Goal: Task Accomplishment & Management: Complete application form

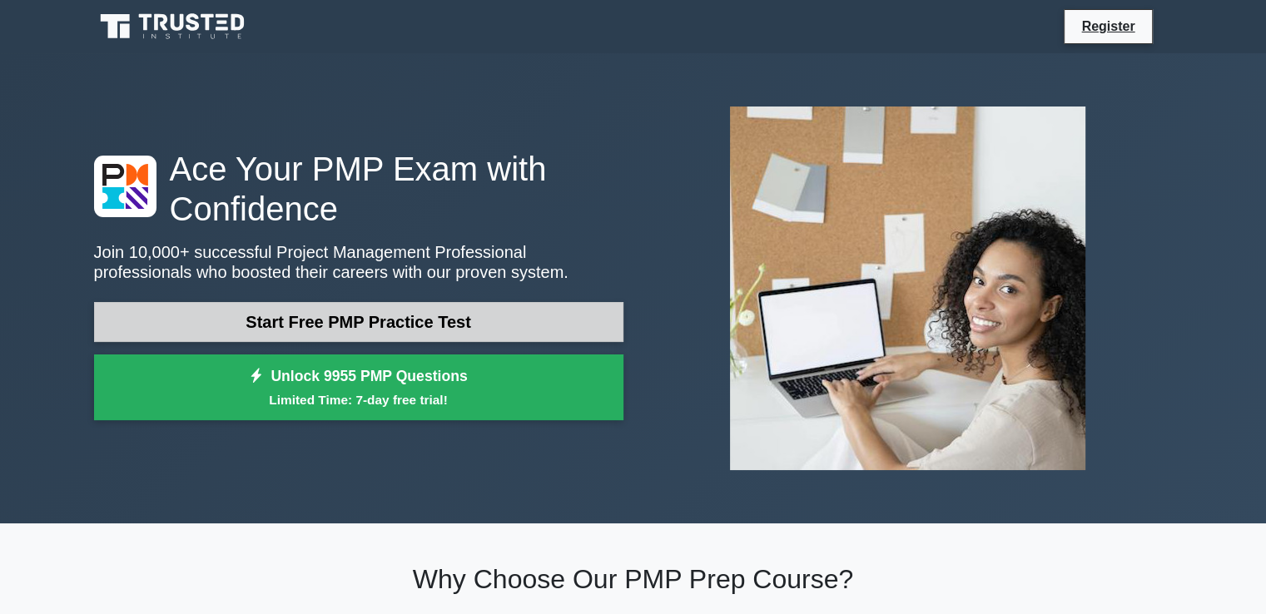
click at [403, 333] on link "Start Free PMP Practice Test" at bounding box center [358, 322] width 529 height 40
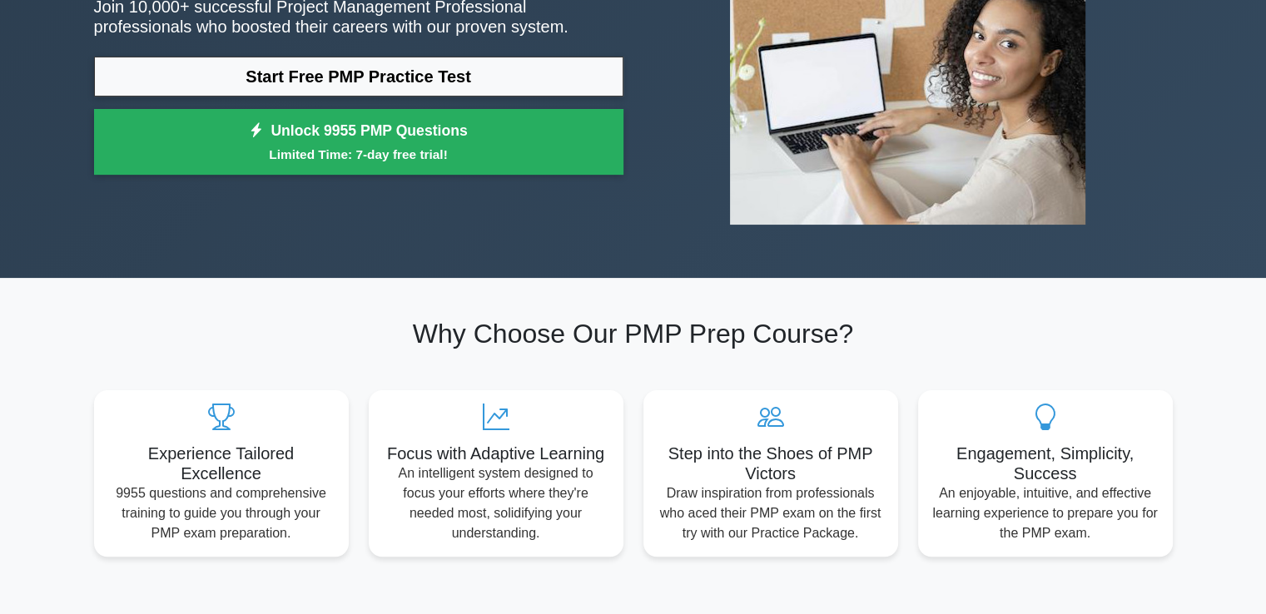
scroll to position [363, 0]
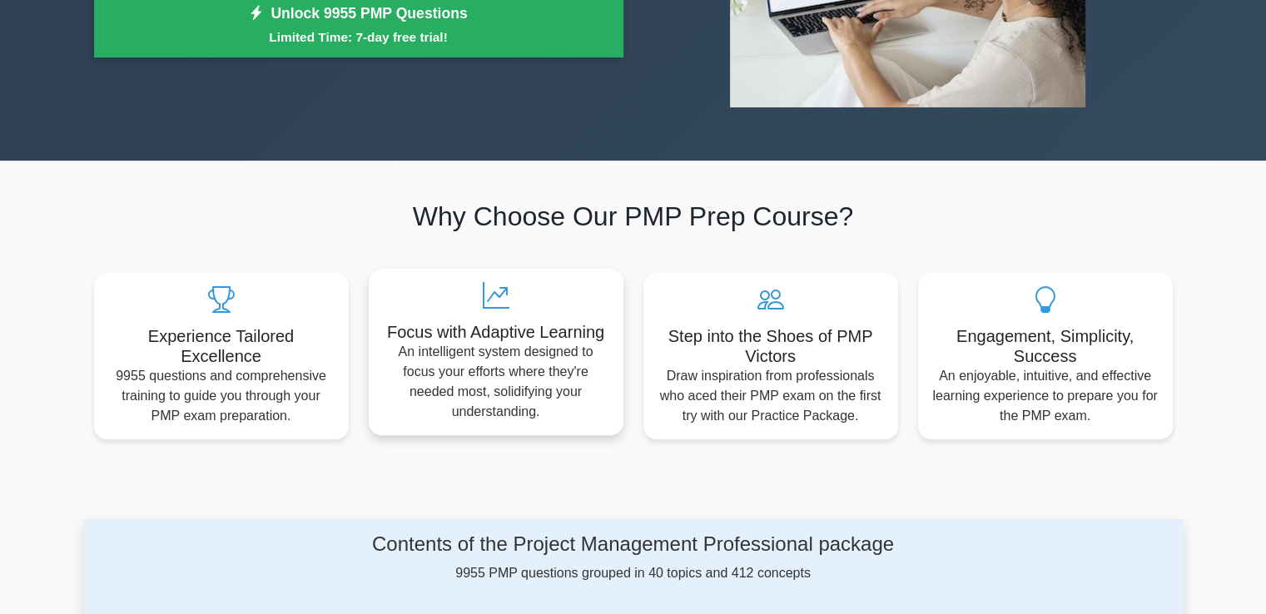
click at [525, 301] on icon at bounding box center [496, 295] width 228 height 27
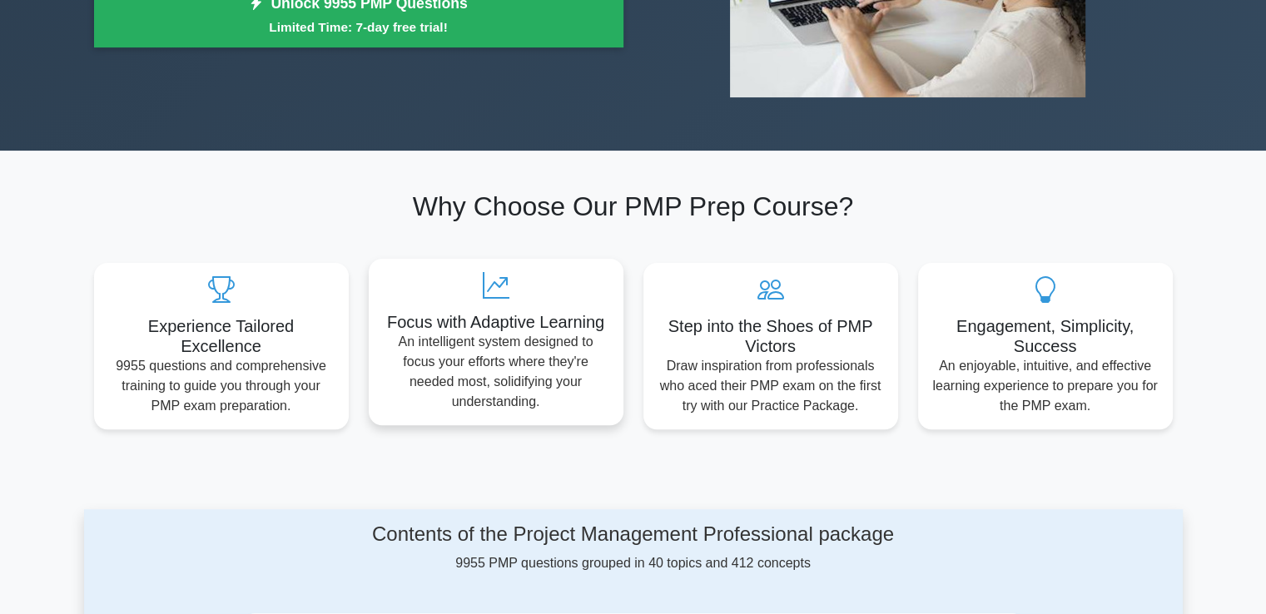
click at [525, 301] on div "Focus with Adaptive Learning An intelligent system designed to focus your effor…" at bounding box center [496, 342] width 255 height 167
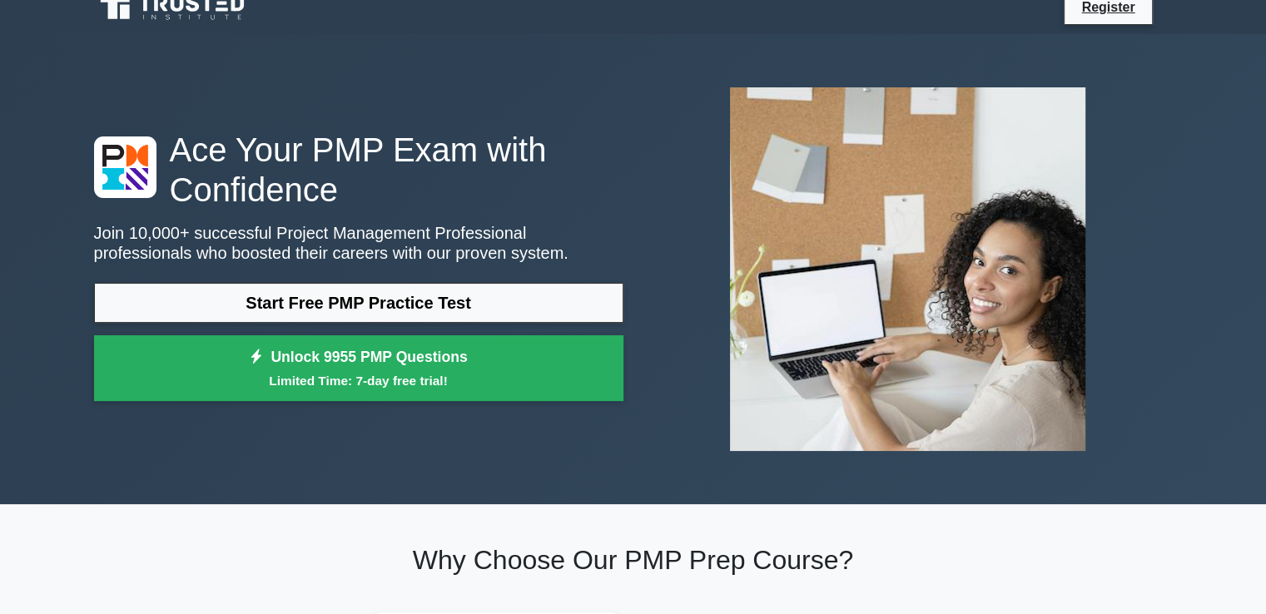
scroll to position [0, 0]
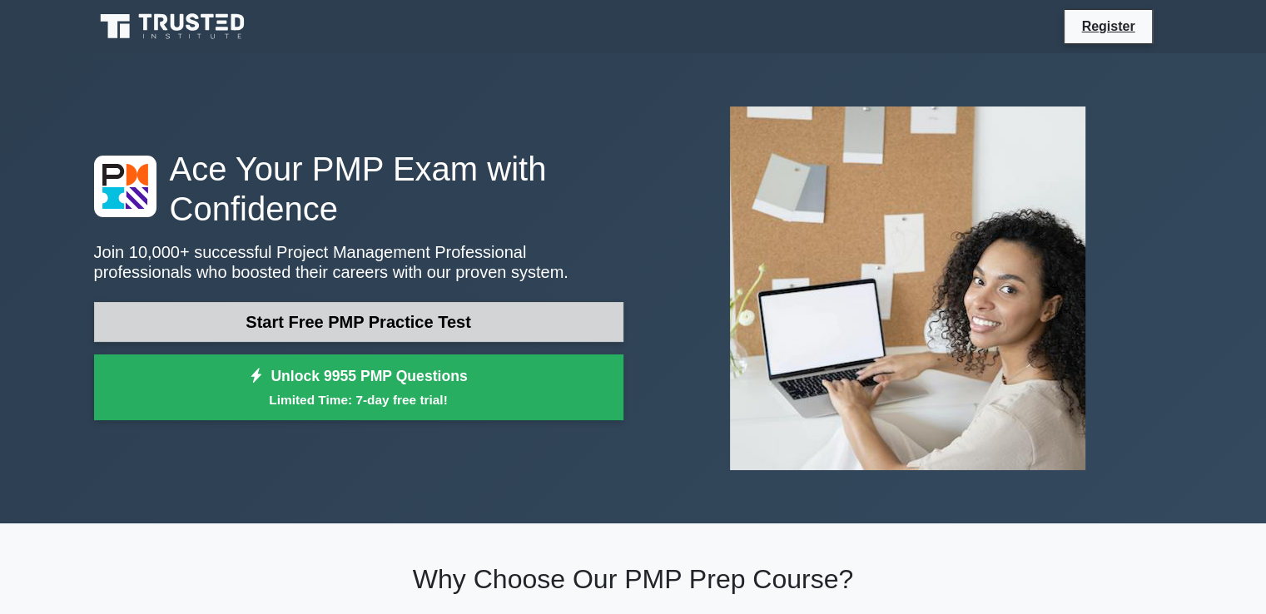
click at [486, 325] on link "Start Free PMP Practice Test" at bounding box center [358, 322] width 529 height 40
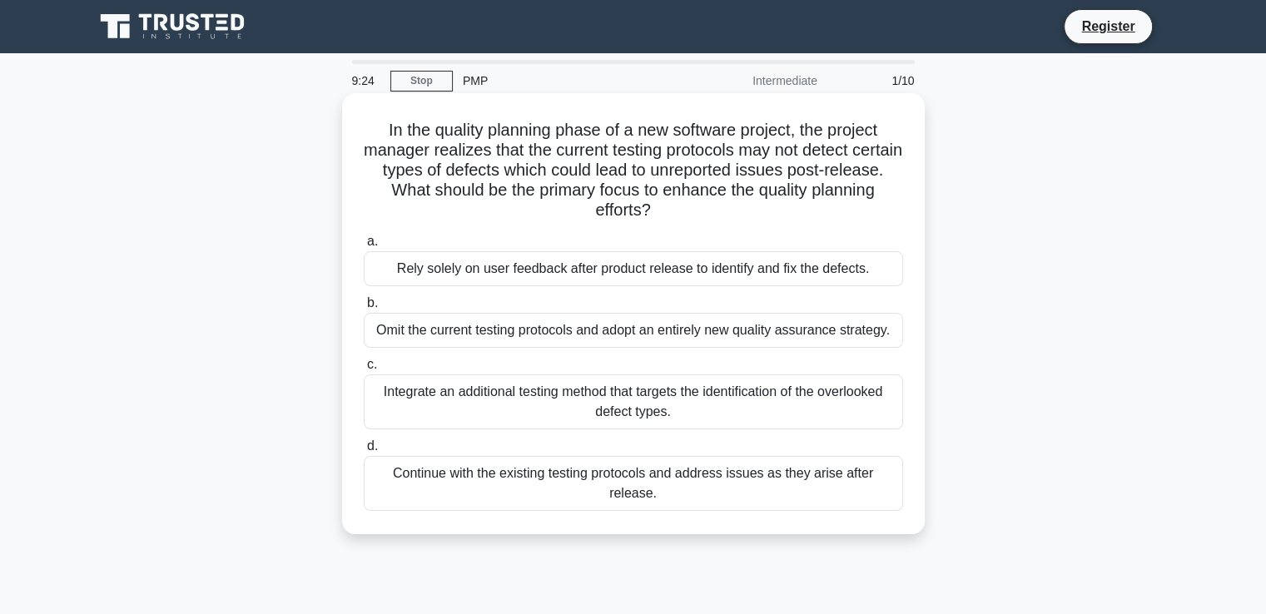
click at [521, 342] on div "Omit the current testing protocols and adopt an entirely new quality assurance …" at bounding box center [633, 330] width 539 height 35
click at [364, 309] on input "b. Omit the current testing protocols and adopt an entirely new quality assuran…" at bounding box center [364, 303] width 0 height 11
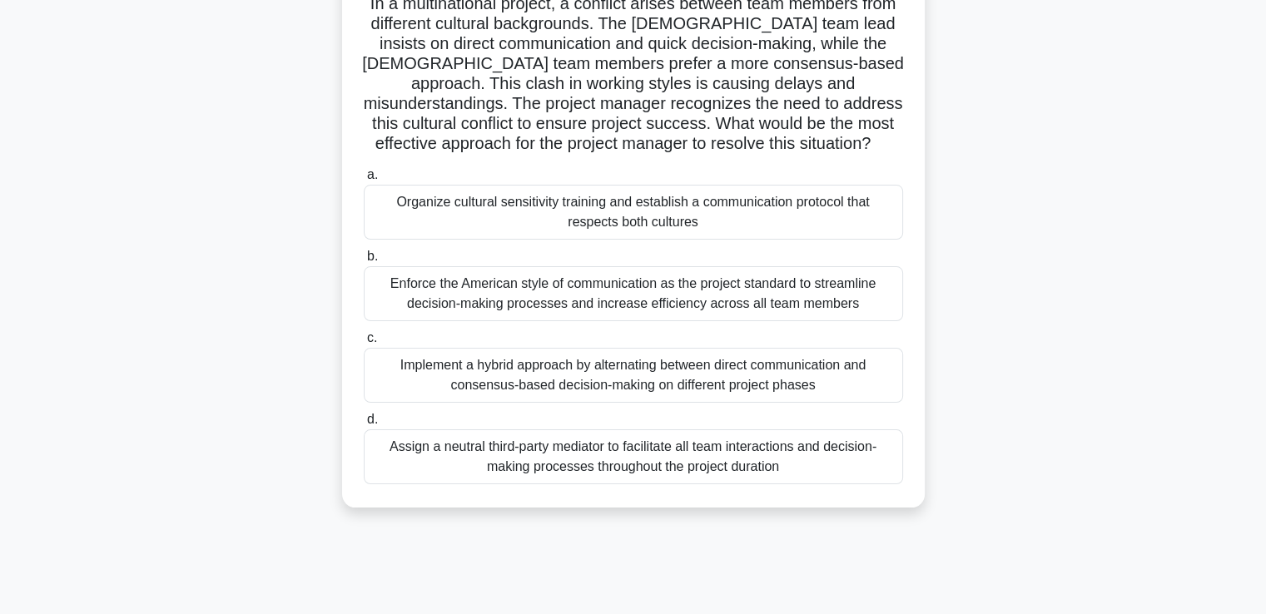
scroll to position [130, 0]
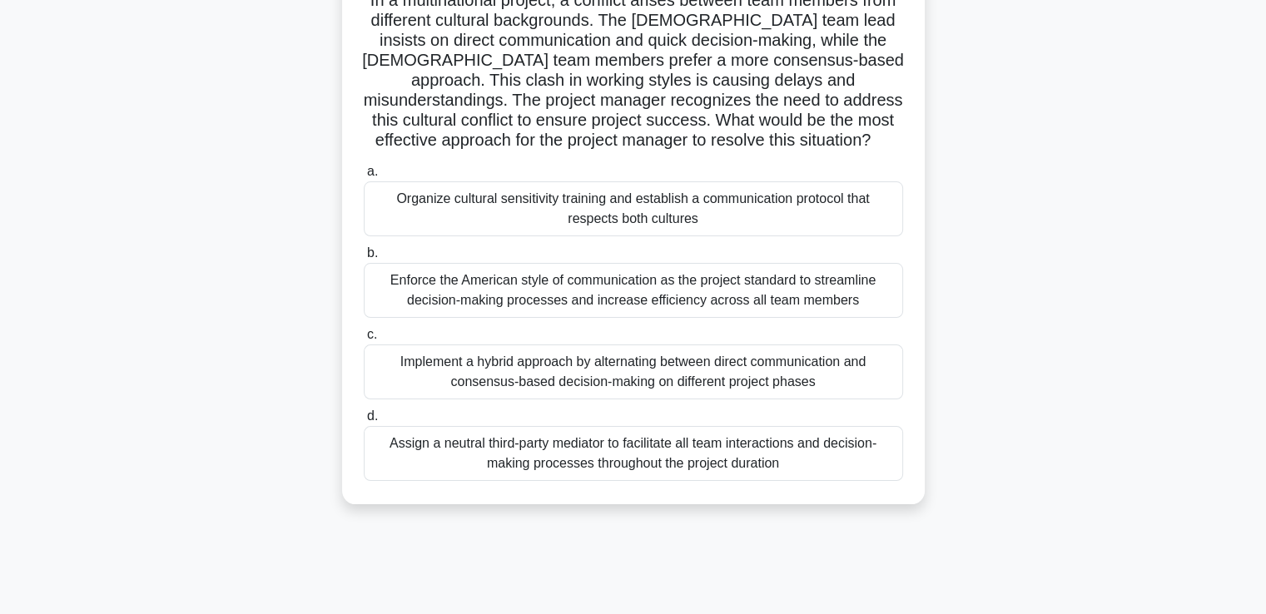
click at [709, 231] on div "Organize cultural sensitivity training and establish a communication protocol t…" at bounding box center [633, 208] width 539 height 55
click at [364, 177] on input "a. Organize cultural sensitivity training and establish a communication protoco…" at bounding box center [364, 172] width 0 height 11
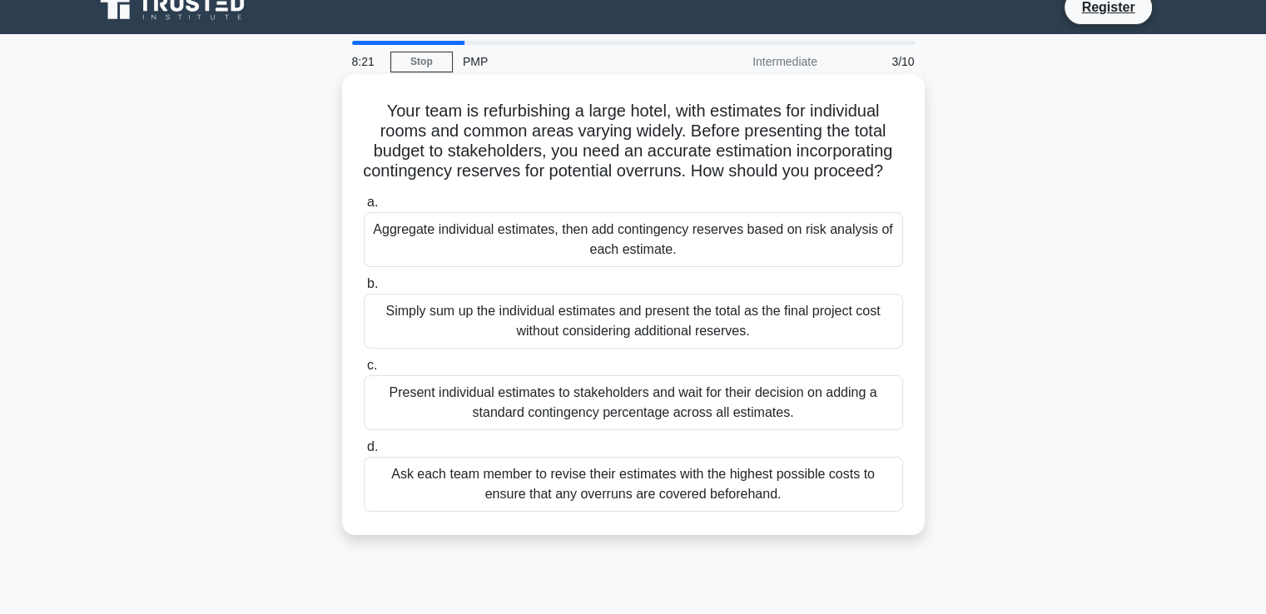
scroll to position [22, 0]
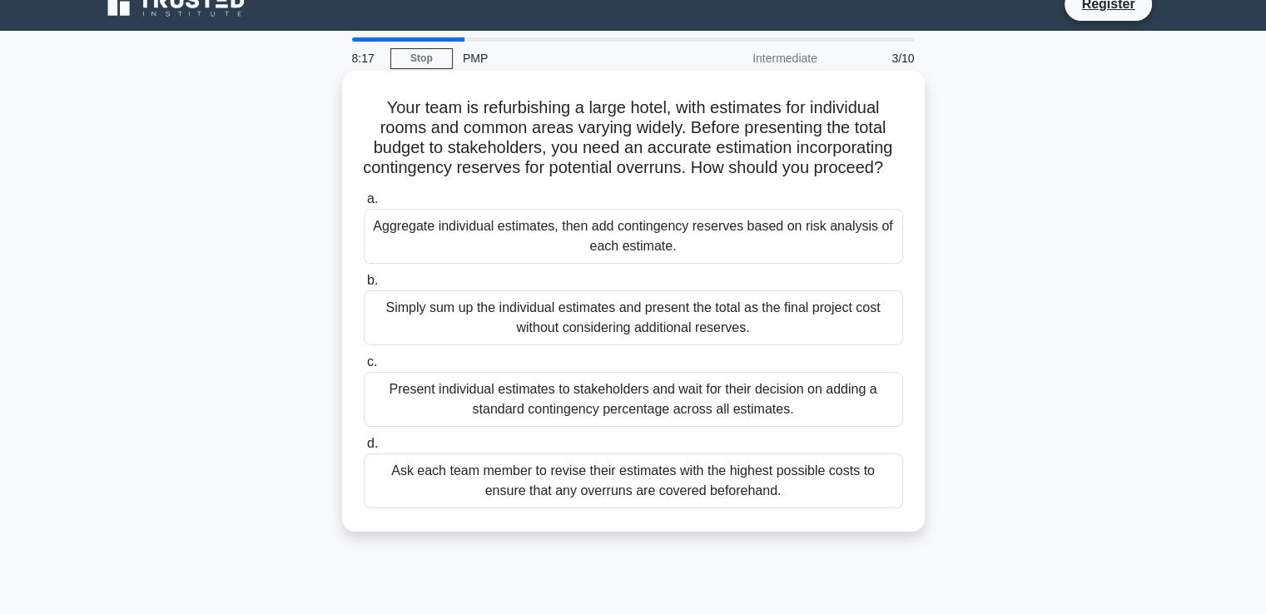
click at [640, 420] on div "Present individual estimates to stakeholders and wait for their decision on add…" at bounding box center [633, 399] width 539 height 55
click at [364, 368] on input "c. Present individual estimates to stakeholders and wait for their decision on …" at bounding box center [364, 362] width 0 height 11
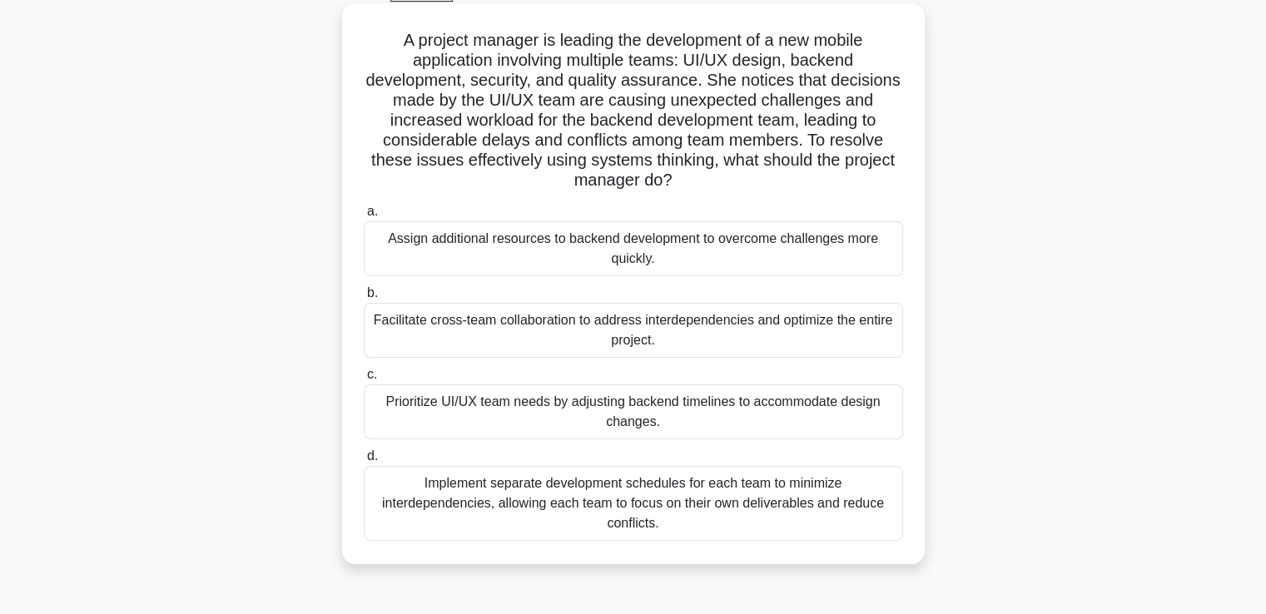
scroll to position [102, 0]
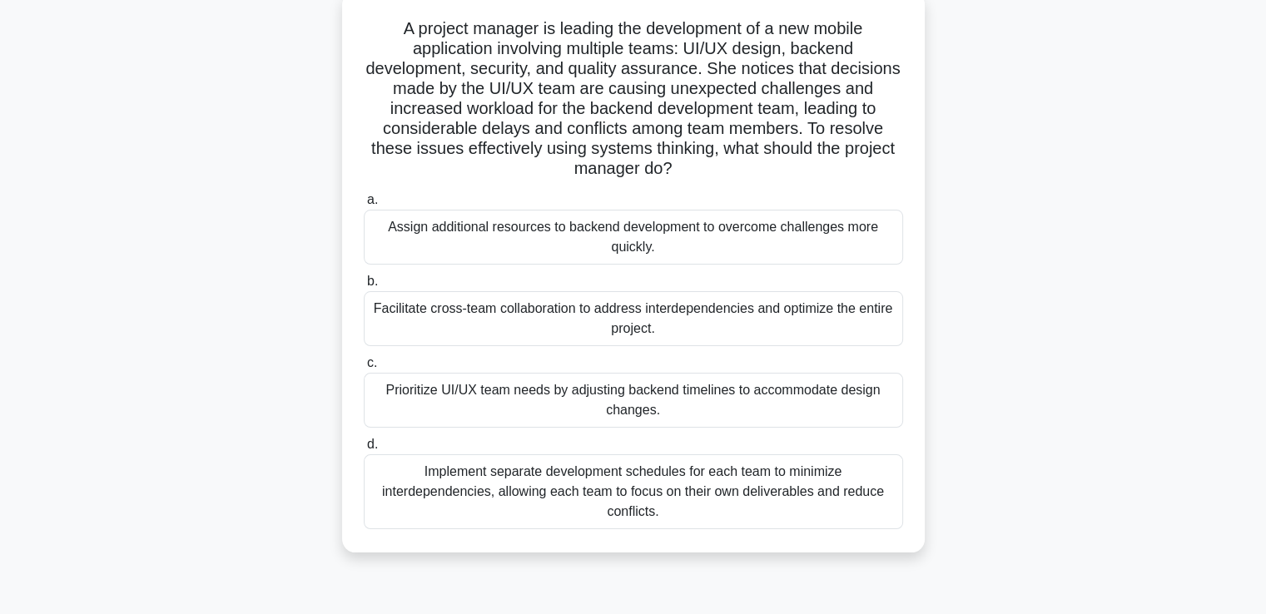
click at [633, 390] on div "Prioritize UI/UX team needs by adjusting backend timelines to accommodate desig…" at bounding box center [633, 400] width 539 height 55
click at [364, 369] on input "c. Prioritize UI/UX team needs by adjusting backend timelines to accommodate de…" at bounding box center [364, 363] width 0 height 11
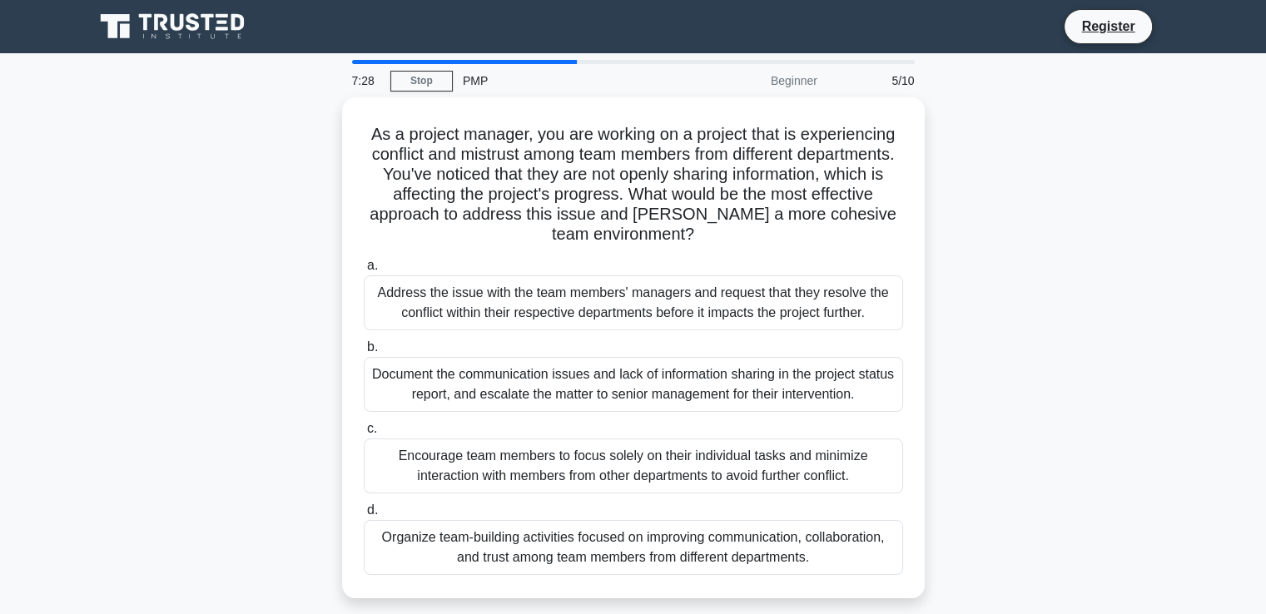
scroll to position [0, 0]
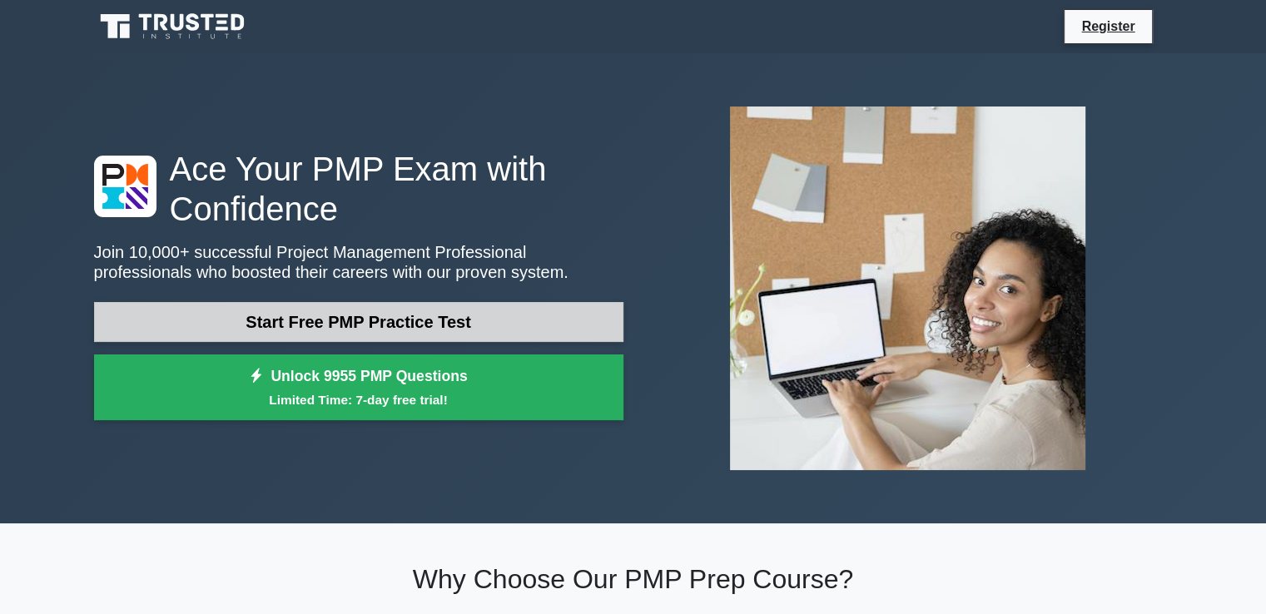
click at [507, 333] on link "Start Free PMP Practice Test" at bounding box center [358, 322] width 529 height 40
click at [490, 315] on link "Start Free PMP Practice Test" at bounding box center [358, 322] width 529 height 40
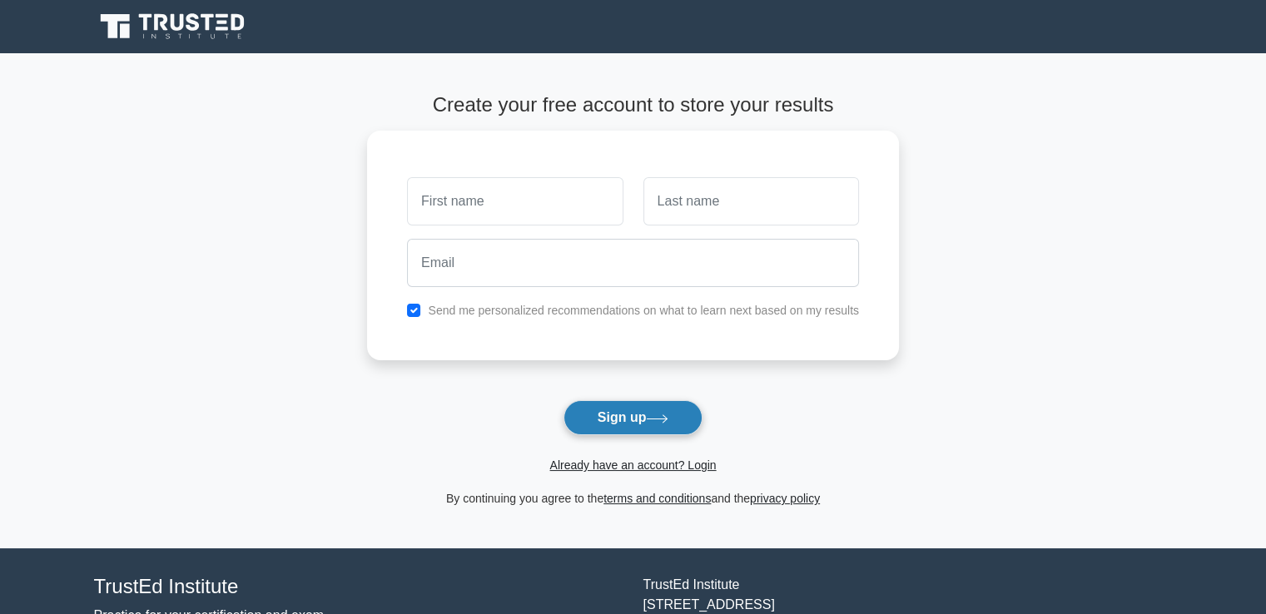
click at [615, 412] on button "Sign up" at bounding box center [634, 417] width 140 height 35
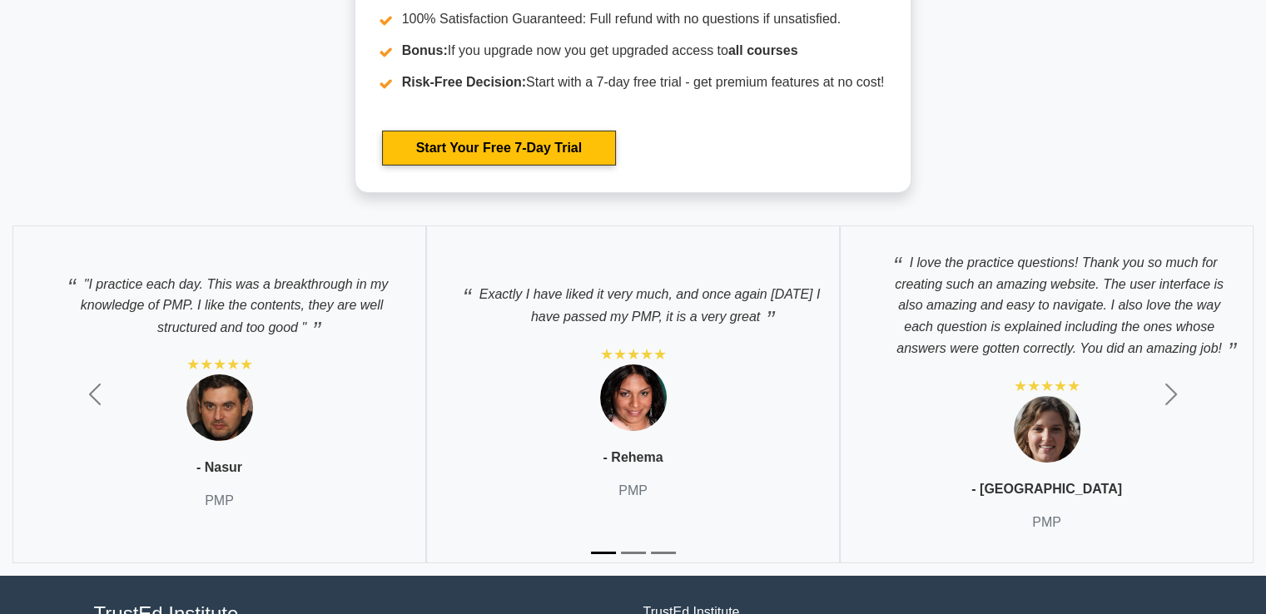
scroll to position [5634, 0]
